Goal: Information Seeking & Learning: Find specific fact

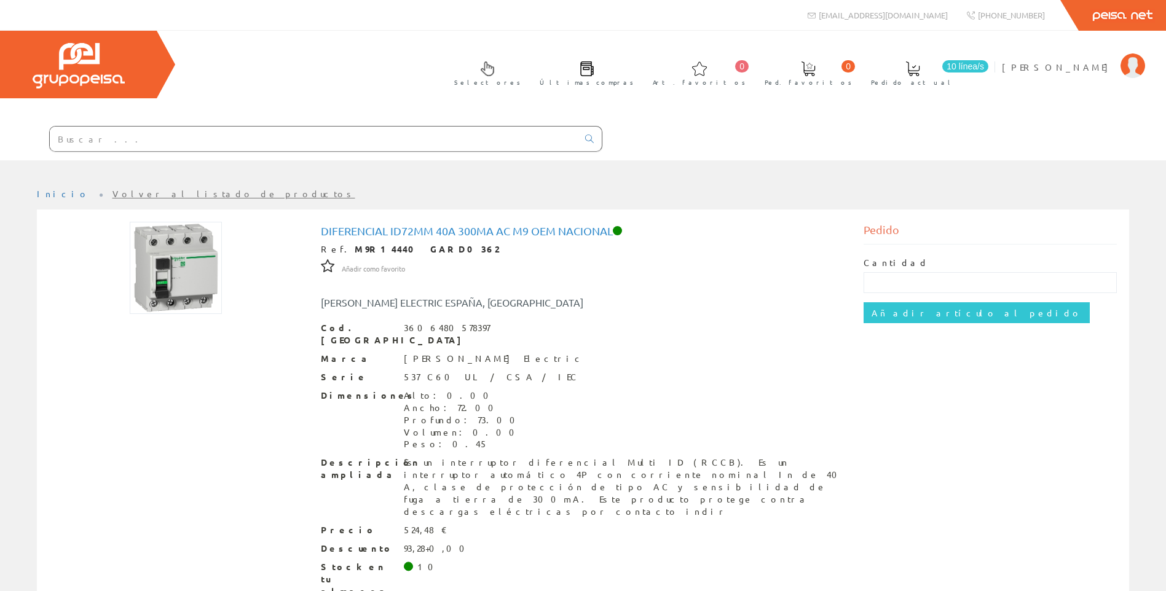
click at [293, 125] on div at bounding box center [301, 140] width 602 height 42
paste input "LC1E0910M7"
click at [292, 129] on input "text" at bounding box center [314, 139] width 528 height 25
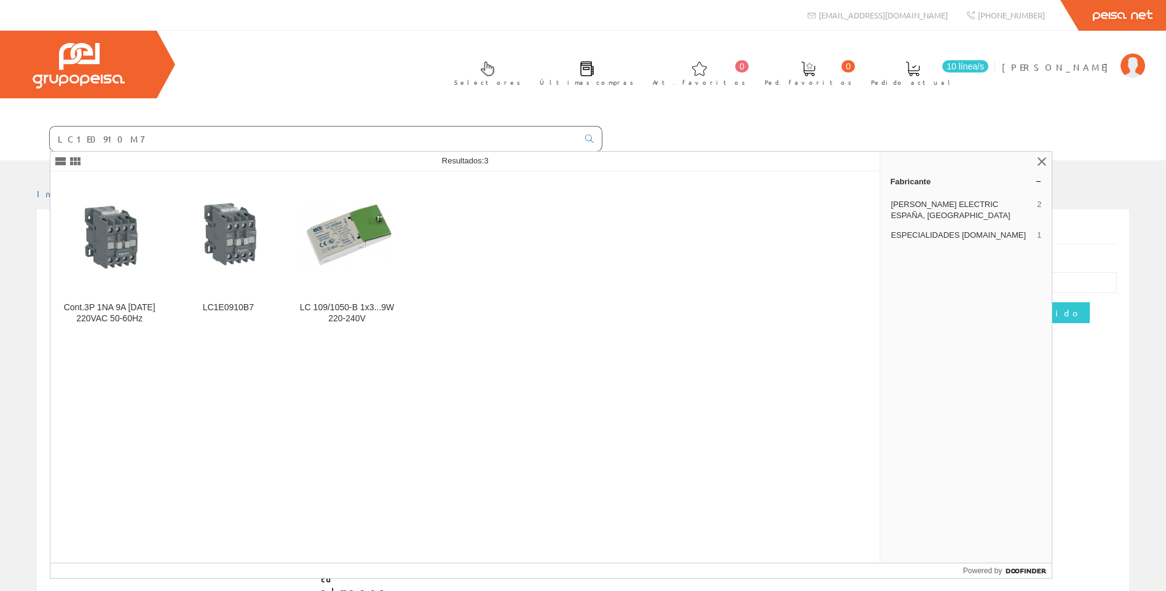
type input "LC1E0910M7"
click at [148, 261] on img at bounding box center [109, 237] width 98 height 98
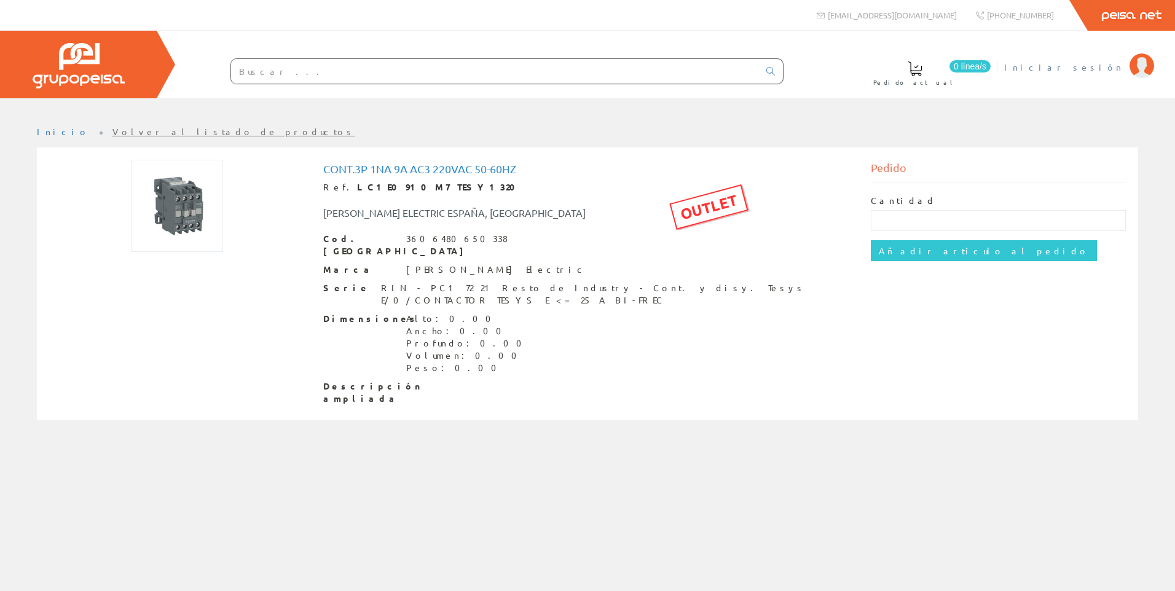
click at [1093, 61] on span "Iniciar sesión" at bounding box center [1063, 67] width 119 height 12
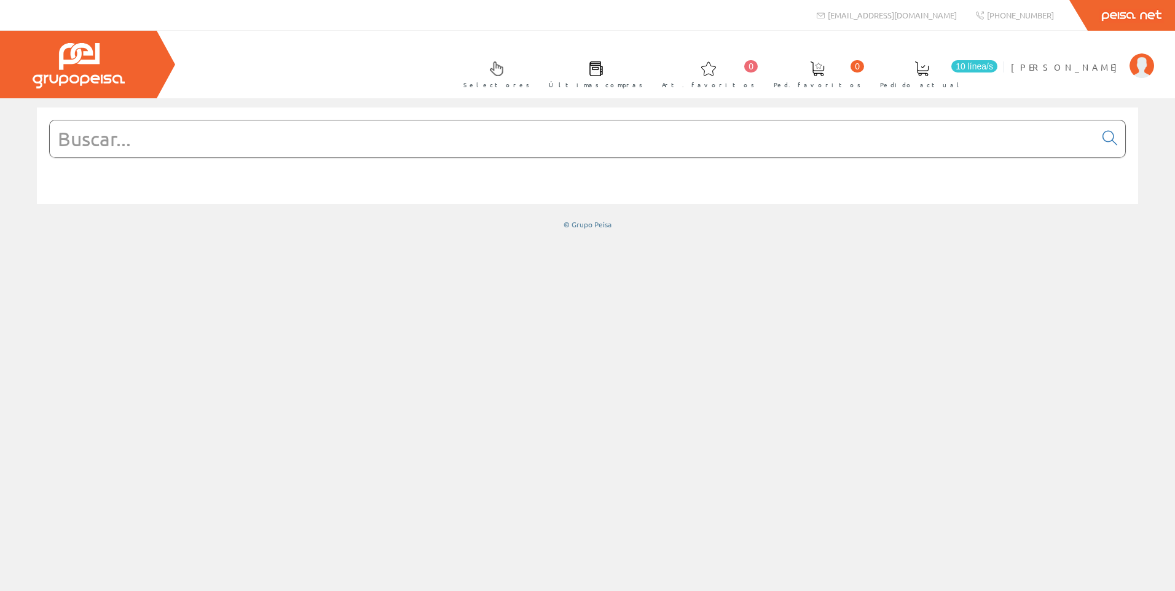
click at [498, 149] on input "text" at bounding box center [572, 138] width 1045 height 37
paste input "LC1E0910M7"
type input "LC1E0910M7"
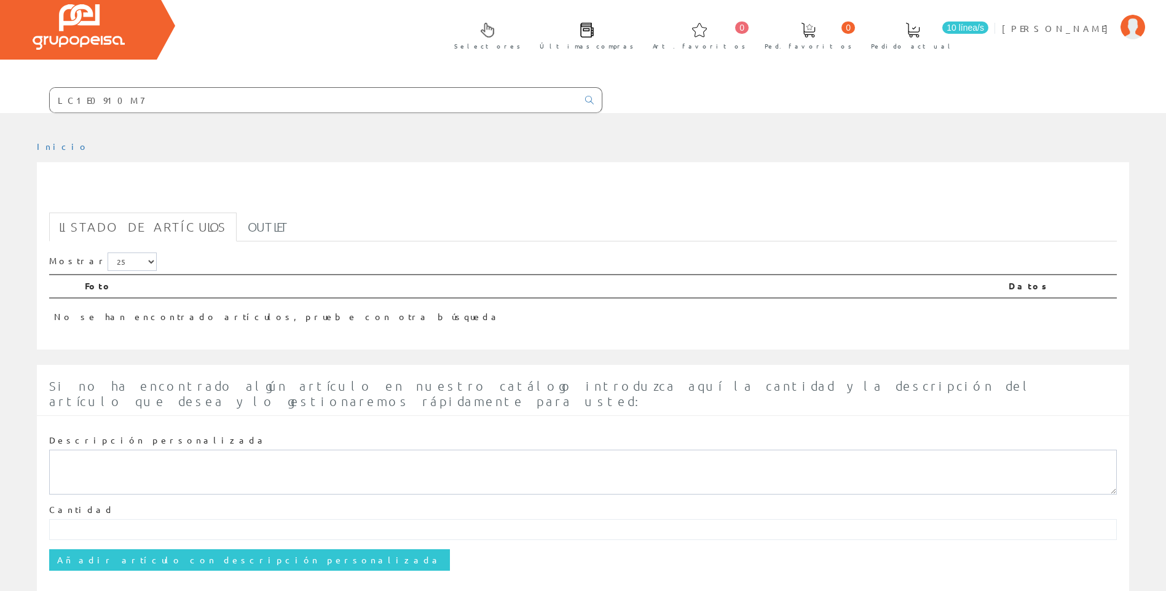
scroll to position [60, 0]
